Goal: Find specific page/section: Find specific page/section

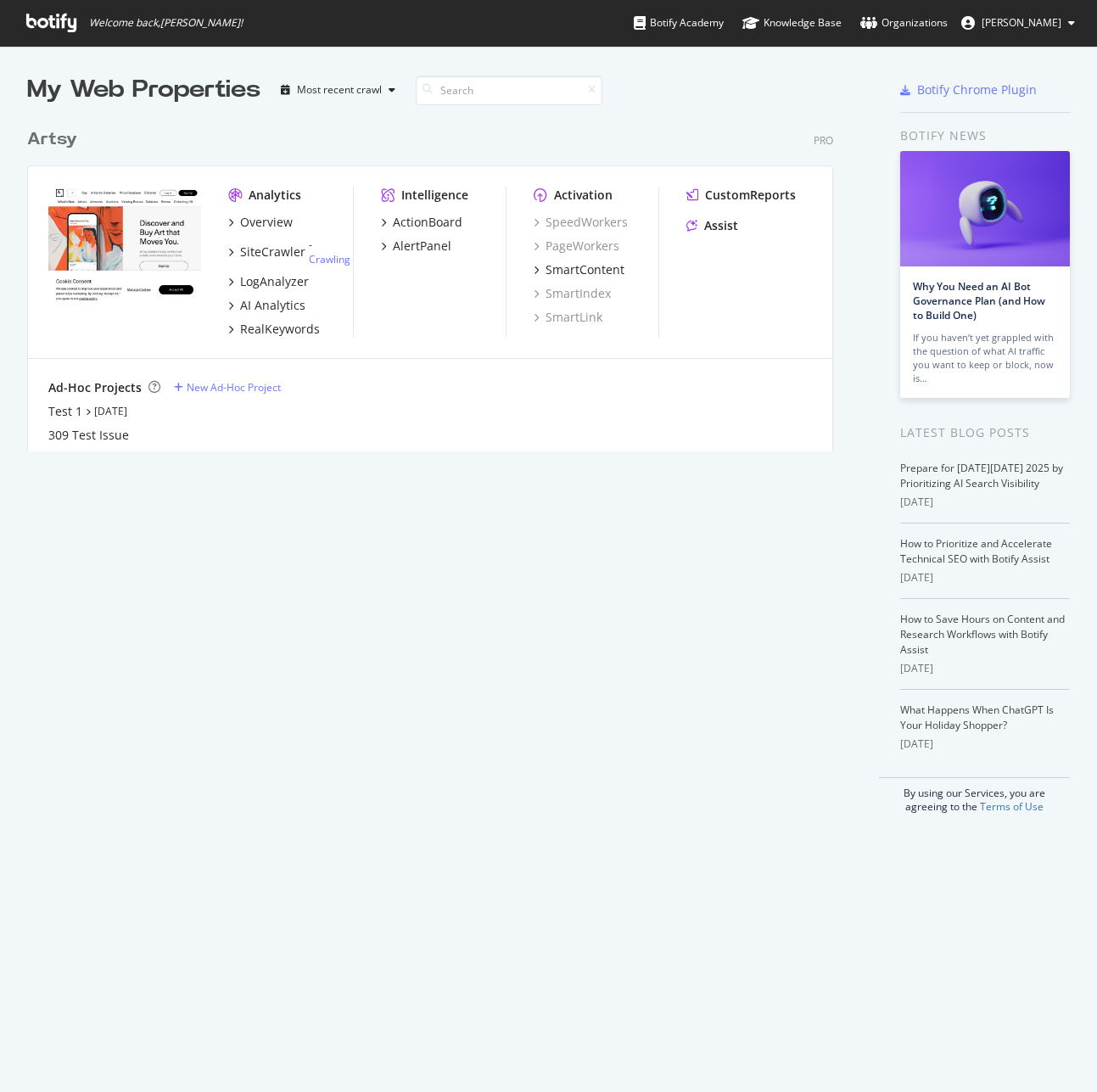
scroll to position [1080, 1072]
click at [948, 31] on link "Organizations" at bounding box center [904, 23] width 88 height 46
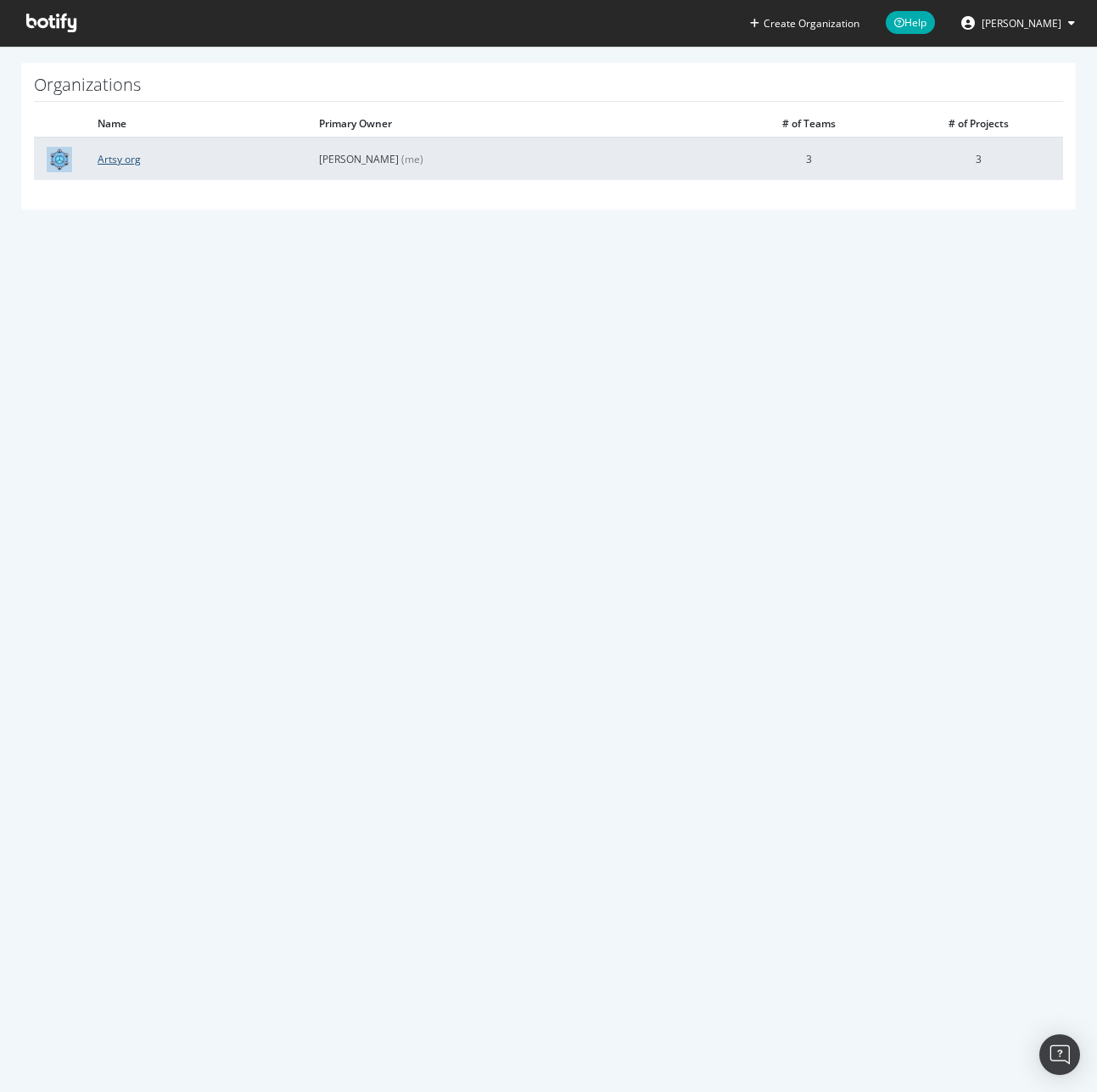
click at [100, 162] on link "Artsy org" at bounding box center [119, 159] width 43 height 14
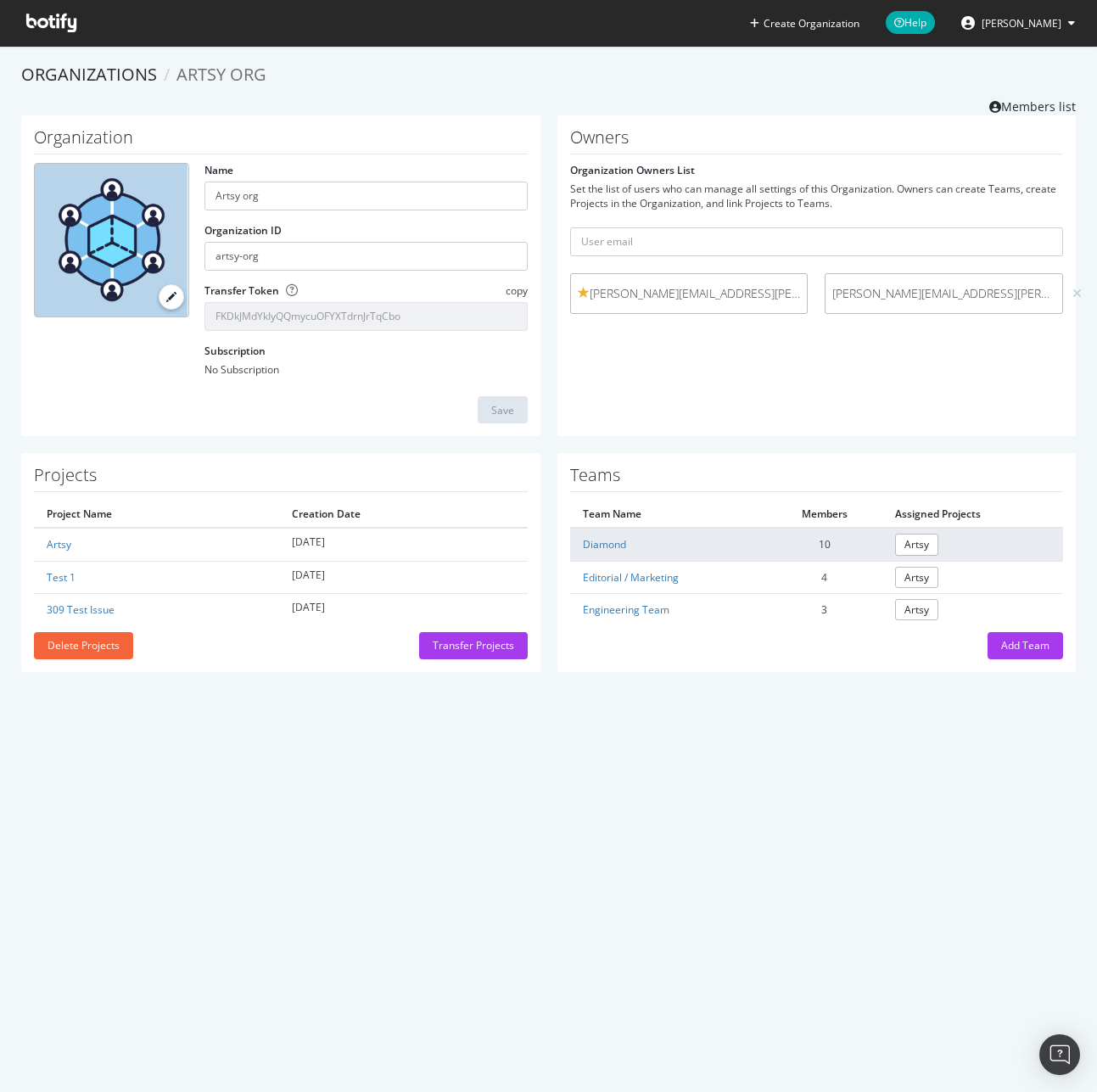
click at [613, 552] on td "Diamond" at bounding box center [669, 544] width 197 height 33
click at [613, 546] on link "Diamond" at bounding box center [605, 544] width 43 height 14
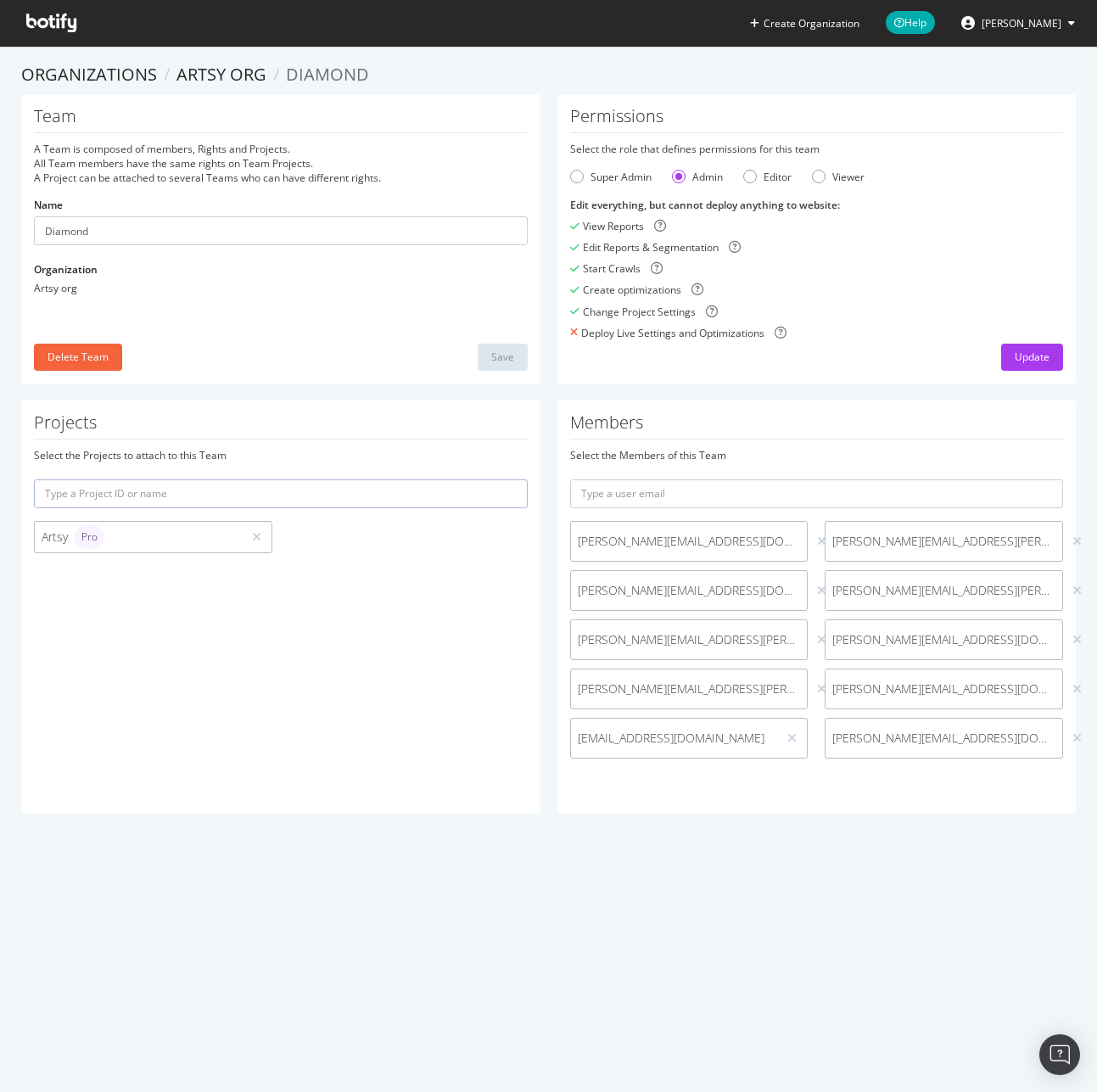
click at [1063, 25] on button "[PERSON_NAME]" at bounding box center [1018, 23] width 141 height 27
click at [1050, 196] on link "Log Out" at bounding box center [1006, 209] width 163 height 26
